Goal: Information Seeking & Learning: Find specific fact

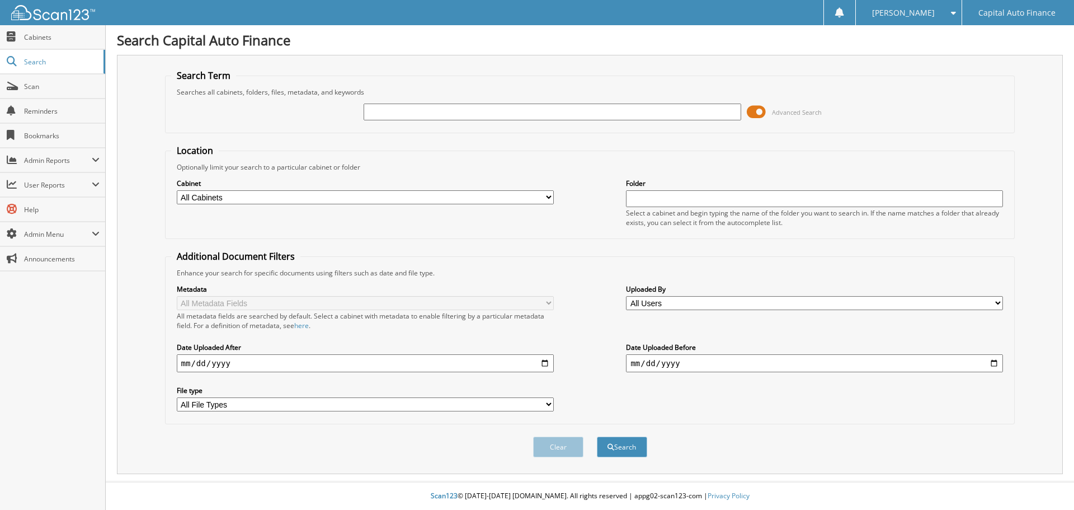
click at [425, 114] on input "text" at bounding box center [552, 111] width 377 height 17
type input "18385507"
click at [644, 448] on button "Search" at bounding box center [622, 446] width 50 height 21
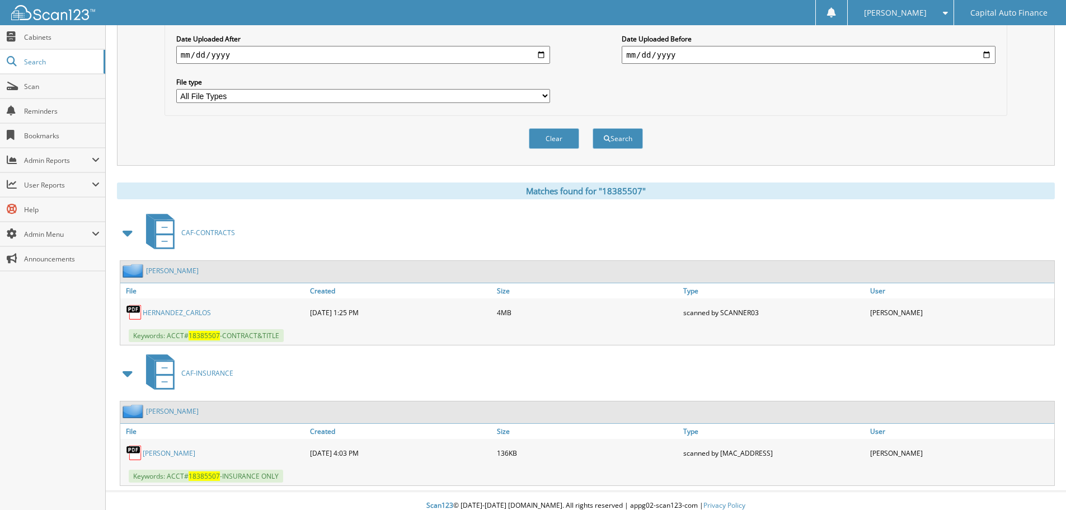
scroll to position [318, 0]
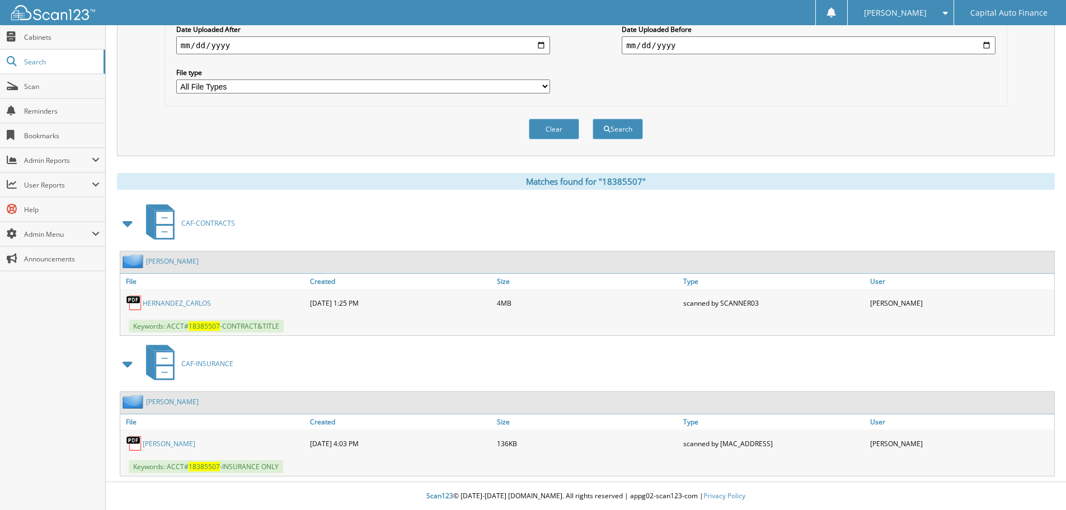
click at [175, 258] on link "HERNANDEZ,CARLOS" at bounding box center [172, 261] width 53 height 10
